Goal: Communication & Community: Answer question/provide support

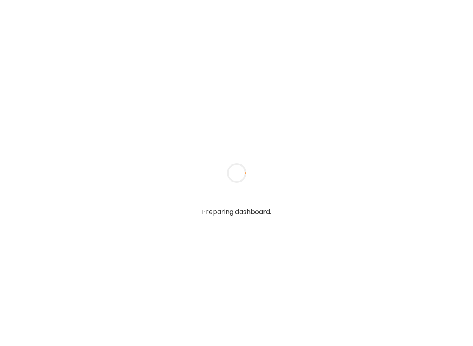
type textarea "**********"
type input "**********"
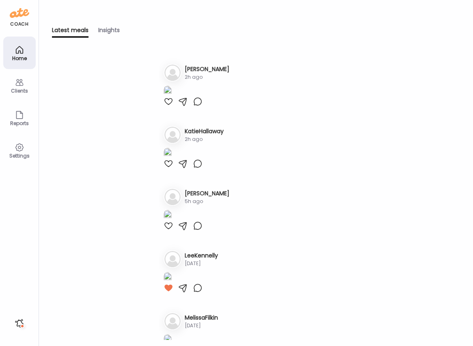
click at [185, 69] on h3 "[PERSON_NAME]" at bounding box center [207, 69] width 45 height 9
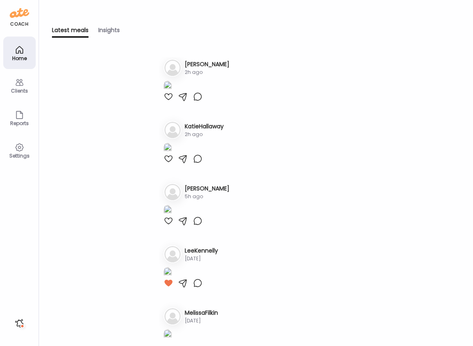
click at [172, 92] on img at bounding box center [168, 86] width 8 height 11
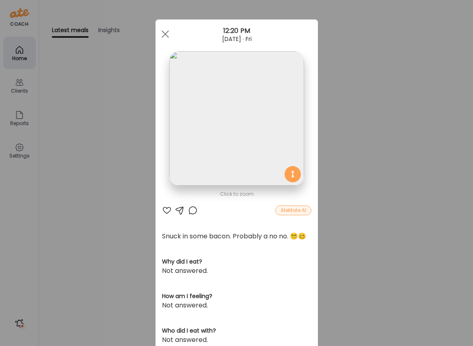
click at [166, 210] on div at bounding box center [167, 211] width 10 height 10
click at [193, 210] on div at bounding box center [193, 211] width 10 height 10
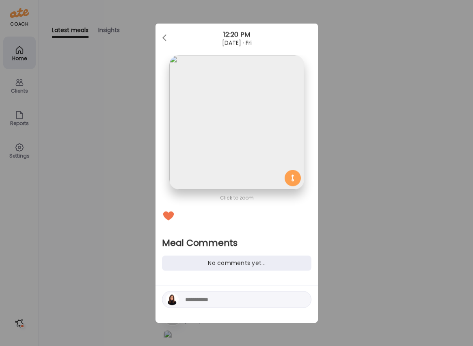
scroll to position [0, 0]
click at [228, 298] on textarea at bounding box center [240, 300] width 110 height 10
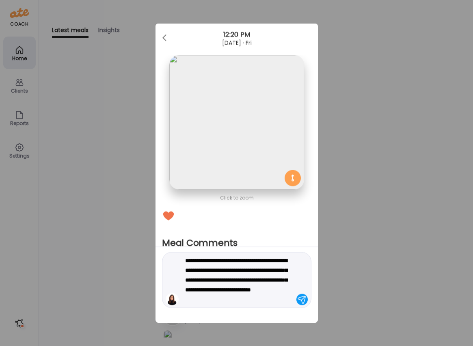
type textarea "**********"
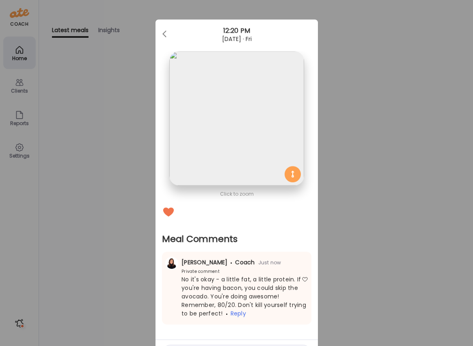
click at [114, 172] on div "Ate Coach Dashboard Wahoo! It’s official Take a moment to set up your Coach Pro…" at bounding box center [236, 173] width 473 height 346
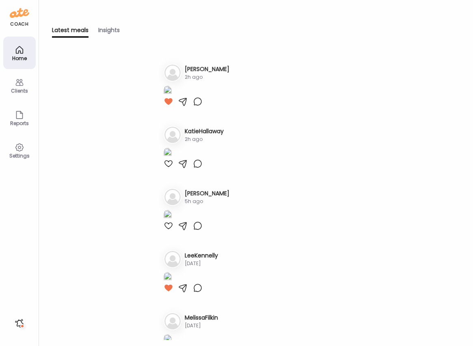
click at [201, 68] on h3 "[PERSON_NAME]" at bounding box center [207, 69] width 45 height 9
click at [22, 88] on div "Clients" at bounding box center [19, 90] width 29 height 5
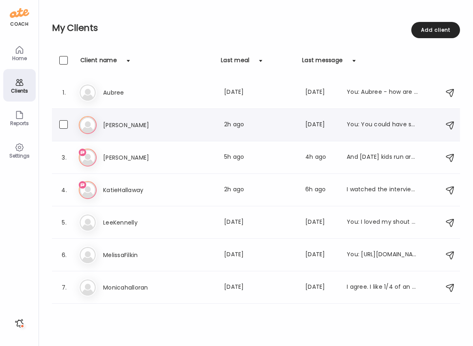
click at [113, 126] on h3 "[PERSON_NAME]" at bounding box center [138, 125] width 71 height 10
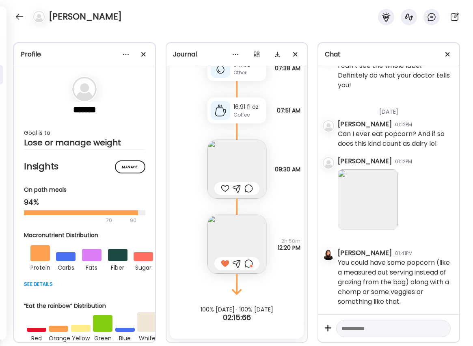
scroll to position [2567, 0]
click at [219, 188] on div at bounding box center [236, 188] width 45 height 13
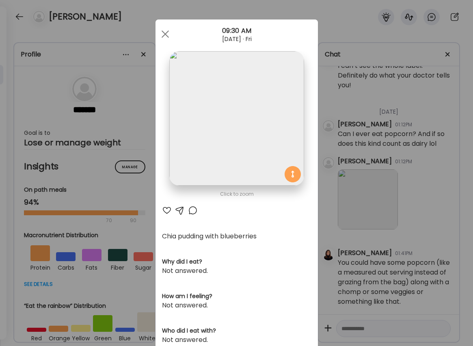
click at [167, 210] on div at bounding box center [167, 211] width 10 height 10
click at [166, 31] on div at bounding box center [165, 34] width 16 height 16
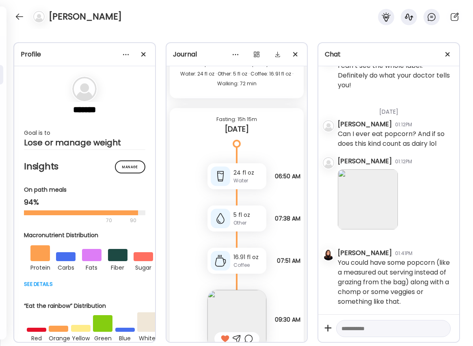
scroll to position [7046, 0]
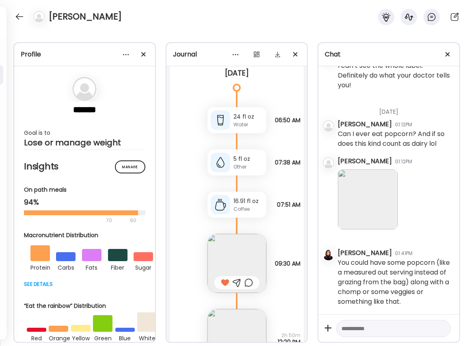
click at [359, 331] on textarea at bounding box center [386, 329] width 89 height 10
type textarea "**********"
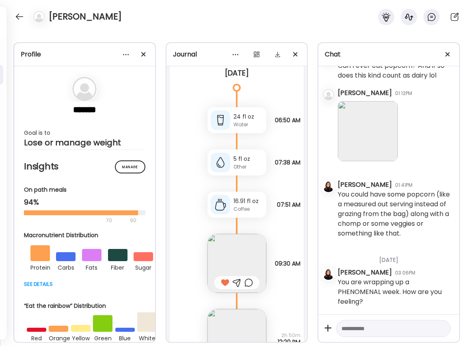
scroll to position [2635, 0]
click at [19, 15] on div at bounding box center [19, 16] width 13 height 13
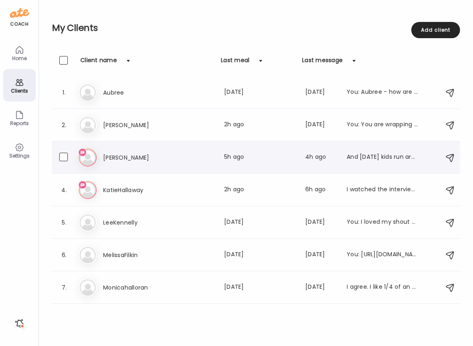
click at [112, 153] on h3 "[PERSON_NAME]" at bounding box center [138, 158] width 71 height 10
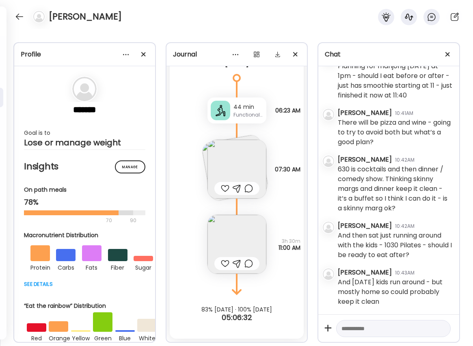
scroll to position [2966, 0]
click at [392, 330] on textarea at bounding box center [386, 329] width 89 height 10
click at [386, 330] on textarea "**********" at bounding box center [386, 240] width 89 height 185
type textarea "**********"
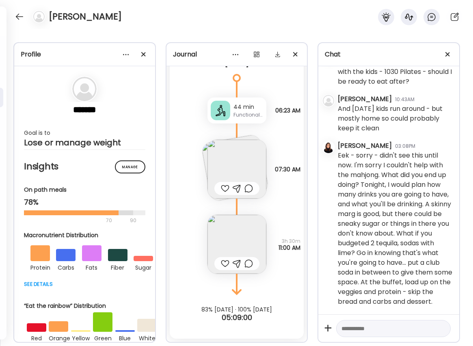
scroll to position [3169, 0]
click at [378, 329] on textarea at bounding box center [386, 329] width 89 height 10
drag, startPoint x: 326, startPoint y: 315, endPoint x: 335, endPoint y: 319, distance: 9.4
click at [335, 319] on div "**********" at bounding box center [388, 328] width 141 height 28
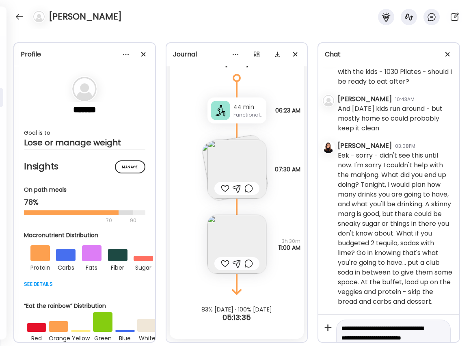
click at [375, 334] on textarea "**********" at bounding box center [386, 337] width 89 height 29
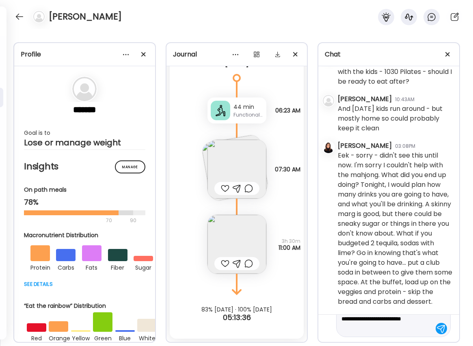
scroll to position [19, 0]
click at [375, 331] on textarea "**********" at bounding box center [386, 318] width 89 height 29
click at [377, 330] on textarea "**********" at bounding box center [386, 318] width 89 height 29
type textarea "**********"
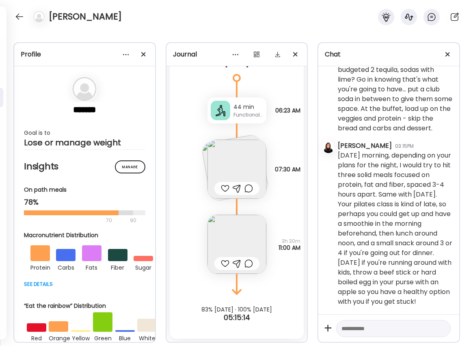
scroll to position [3342, 0]
click at [353, 326] on textarea at bounding box center [386, 329] width 89 height 10
type textarea "**********"
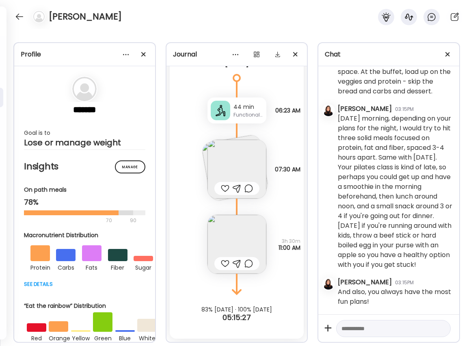
scroll to position [3379, 0]
click at [236, 245] on img at bounding box center [237, 244] width 59 height 59
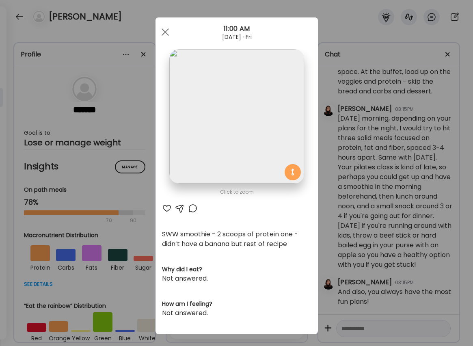
scroll to position [0, 0]
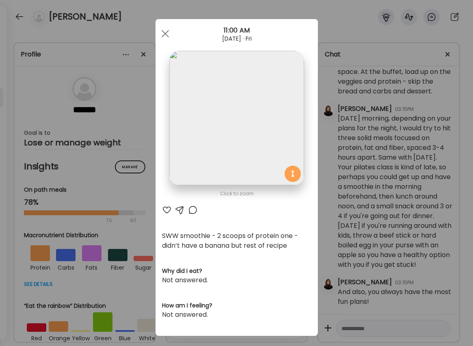
click at [168, 210] on div at bounding box center [167, 210] width 10 height 10
click at [197, 208] on div at bounding box center [193, 210] width 10 height 10
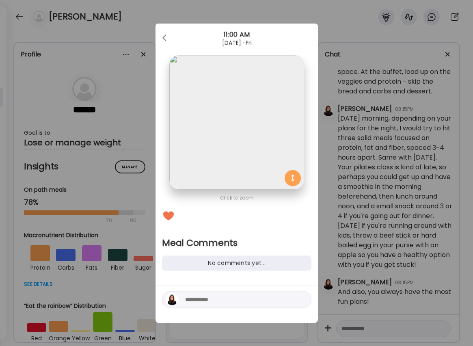
scroll to position [0, 0]
click at [205, 303] on textarea at bounding box center [240, 300] width 110 height 10
type textarea "**********"
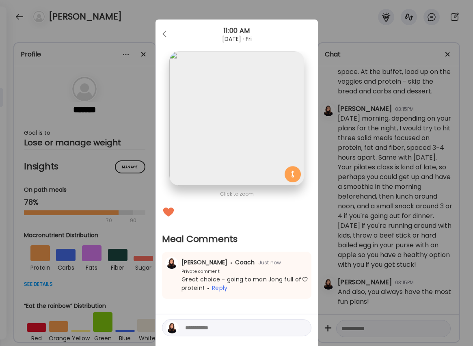
drag, startPoint x: 162, startPoint y: 30, endPoint x: 141, endPoint y: 27, distance: 21.0
click at [162, 30] on div at bounding box center [165, 34] width 16 height 16
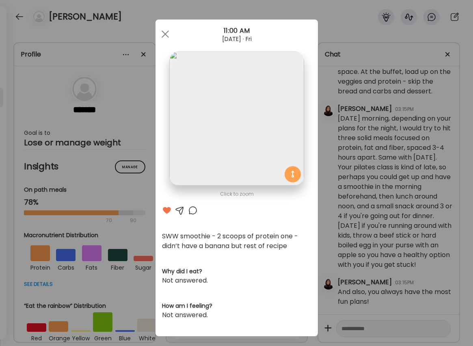
click at [18, 17] on div "Ate Coach Dashboard Wahoo! It’s official Take a moment to set up your Coach Pro…" at bounding box center [236, 173] width 473 height 346
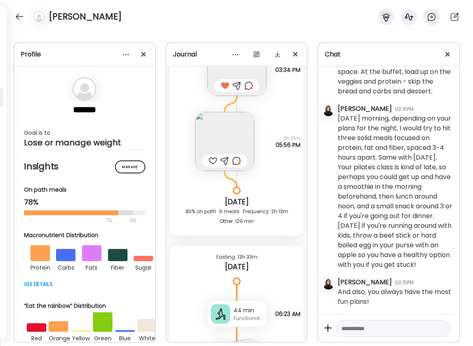
scroll to position [6751, 0]
click at [19, 14] on div at bounding box center [19, 16] width 13 height 13
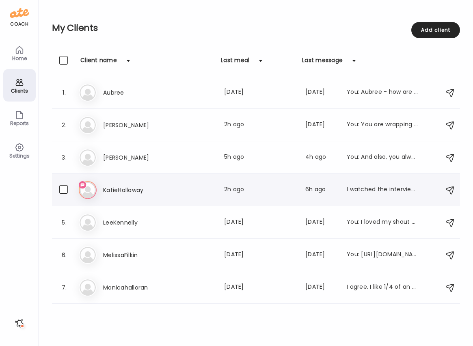
click at [146, 186] on h3 "KatieHallaway" at bounding box center [138, 190] width 71 height 10
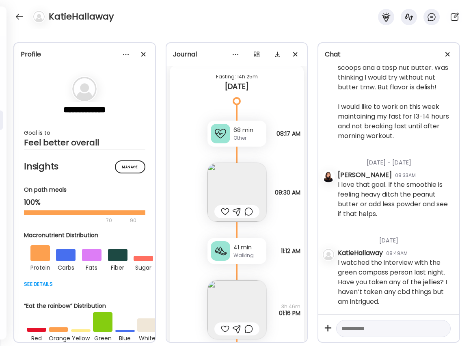
scroll to position [9731, 0]
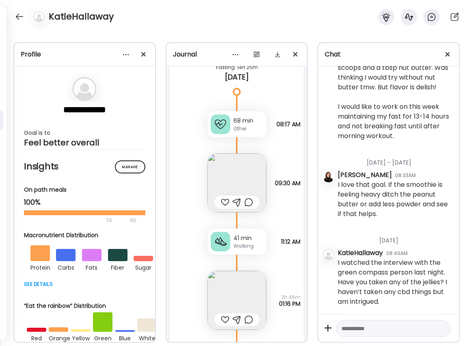
click at [224, 204] on div at bounding box center [225, 202] width 9 height 10
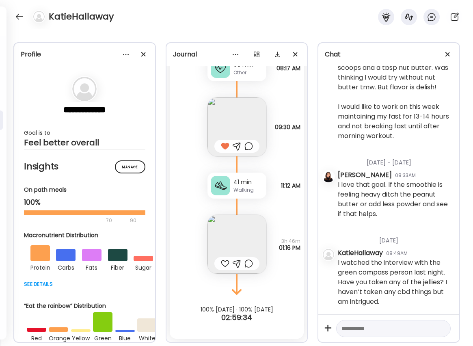
scroll to position [9787, 0]
click at [222, 266] on div at bounding box center [225, 264] width 9 height 10
click at [381, 329] on textarea at bounding box center [386, 329] width 89 height 10
type textarea "**********"
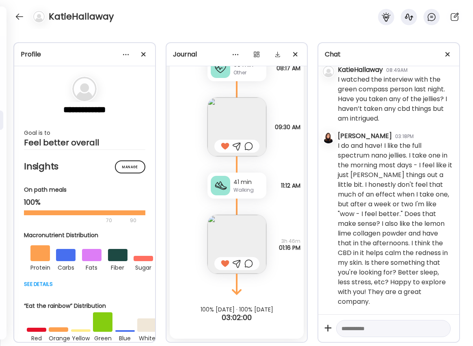
scroll to position [2264, 0]
click at [359, 328] on textarea at bounding box center [386, 329] width 89 height 10
type textarea "**********"
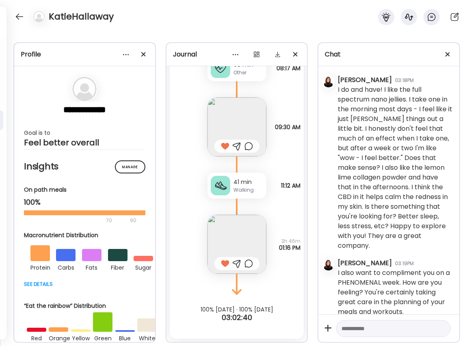
scroll to position [2330, 0]
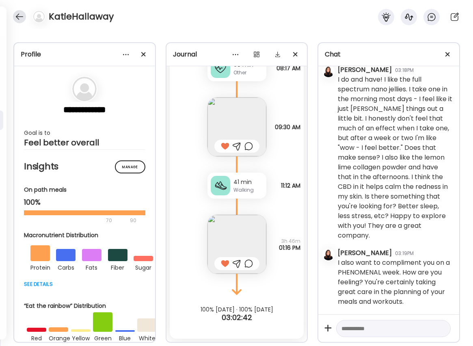
click at [21, 17] on div at bounding box center [19, 16] width 13 height 13
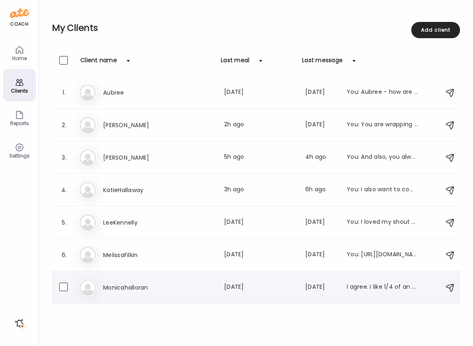
click at [173, 288] on h3 "Monicahalloran" at bounding box center [138, 288] width 71 height 10
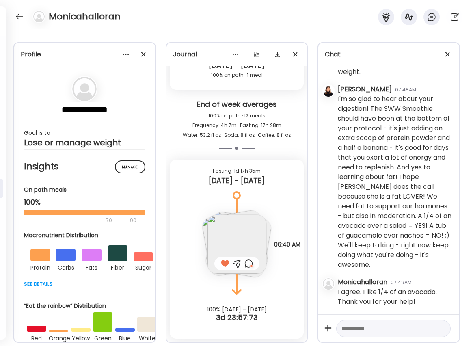
scroll to position [1539, 0]
click at [350, 329] on textarea at bounding box center [386, 329] width 89 height 10
type textarea "**********"
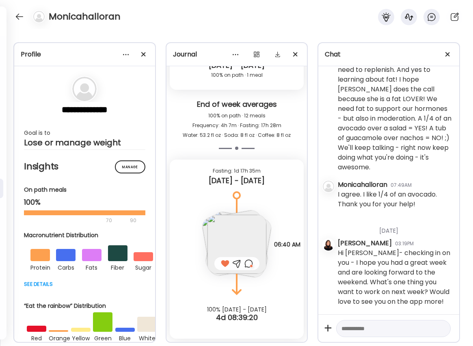
scroll to position [1636, 0]
click at [16, 16] on div at bounding box center [19, 16] width 13 height 13
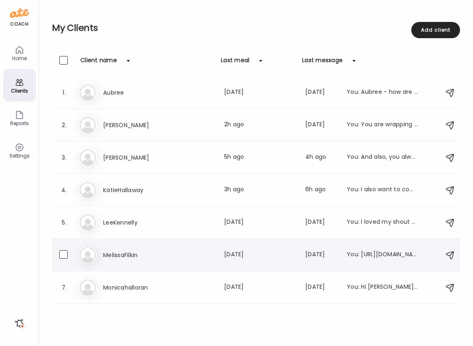
click at [129, 248] on div "Me MelissaFilkin Last meal: [DATE] Last message: [DATE] You: [URL][DOMAIN_NAME]" at bounding box center [257, 255] width 357 height 18
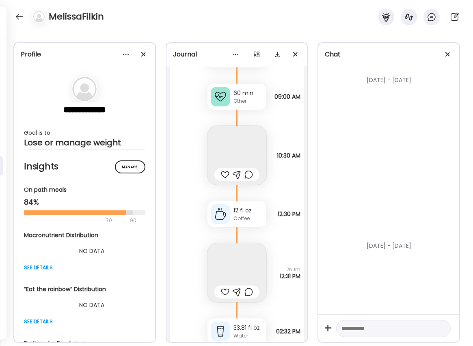
scroll to position [4349, 0]
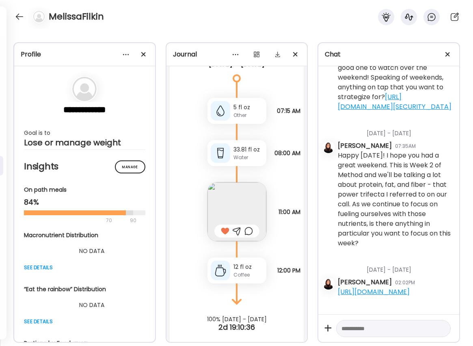
click at [362, 327] on textarea at bounding box center [386, 329] width 89 height 10
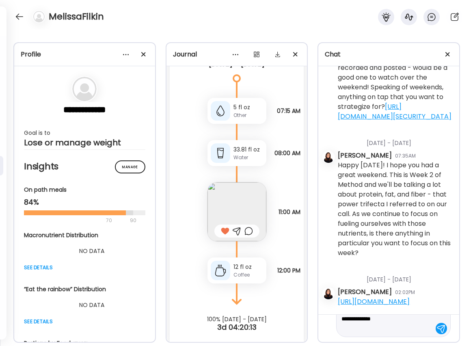
scroll to position [29, 0]
type textarea "**********"
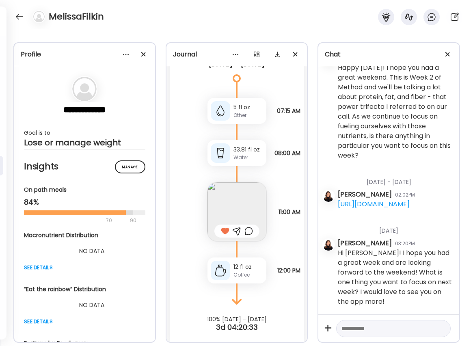
scroll to position [937, 0]
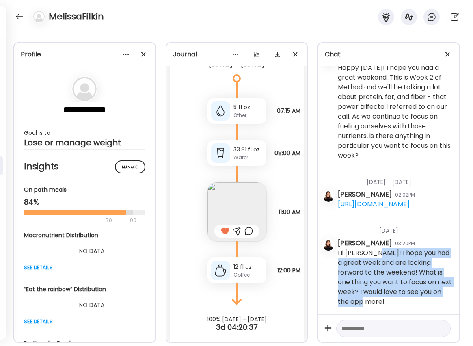
drag, startPoint x: 374, startPoint y: 252, endPoint x: 388, endPoint y: 304, distance: 53.5
click at [388, 304] on div "Hi [PERSON_NAME]! I hope you had a great week and are looking forward to the we…" at bounding box center [395, 277] width 115 height 58
copy div "I hope you had a great week and are looking forward to the weekend! What is one…"
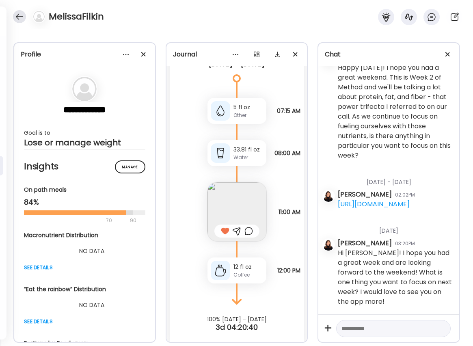
click at [16, 16] on div at bounding box center [19, 16] width 13 height 13
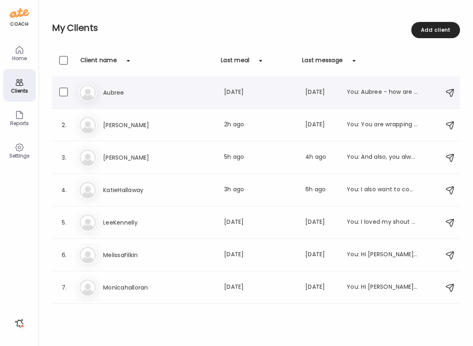
click at [113, 97] on h3 "Aubree" at bounding box center [138, 93] width 71 height 10
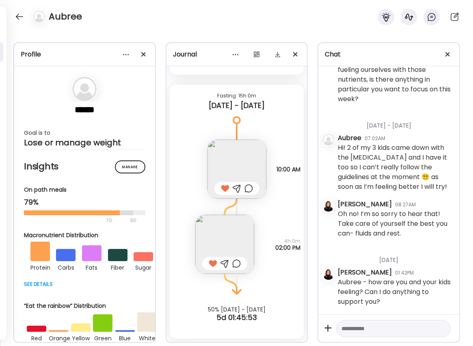
scroll to position [939, 0]
click at [22, 16] on div at bounding box center [19, 16] width 13 height 13
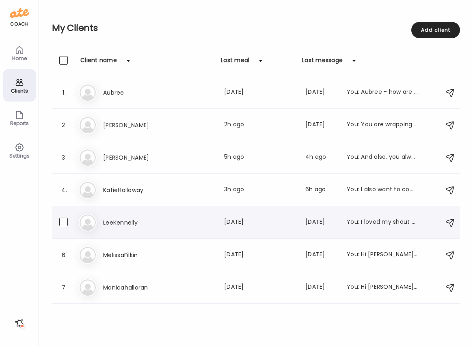
click at [137, 220] on h3 "LeeKennelly" at bounding box center [138, 223] width 71 height 10
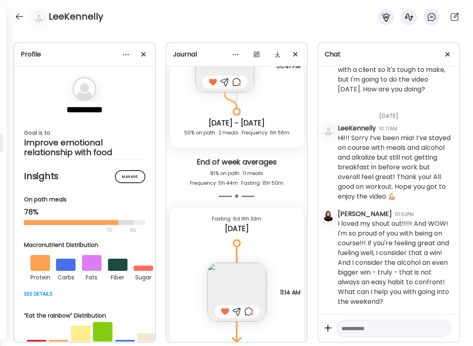
scroll to position [2031, 0]
click at [20, 16] on div at bounding box center [19, 16] width 13 height 13
